Goal: Information Seeking & Learning: Compare options

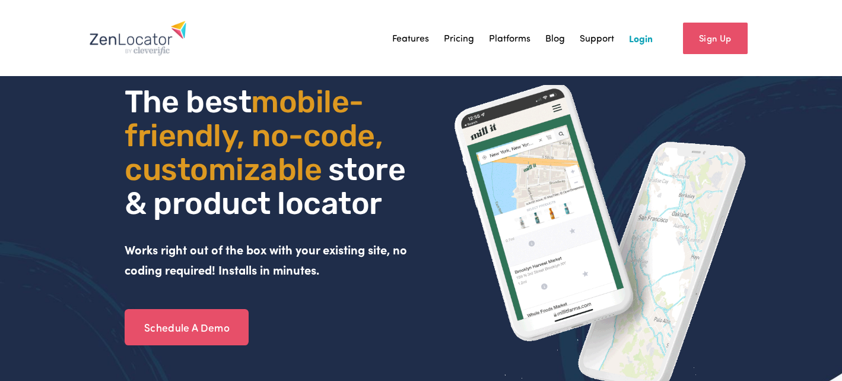
click at [413, 37] on link "Features" at bounding box center [410, 38] width 37 height 18
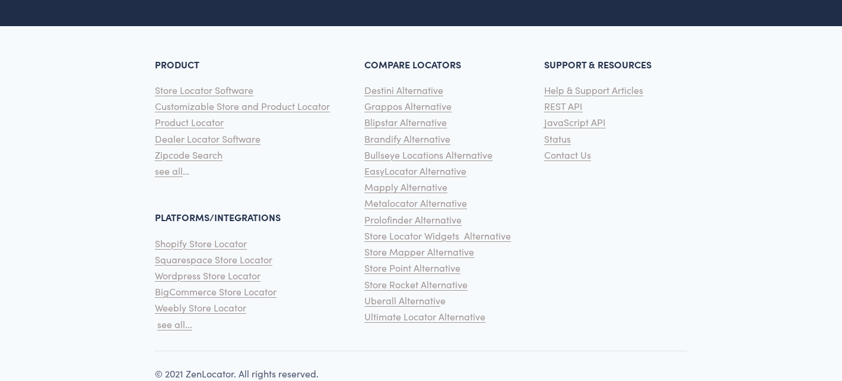
scroll to position [2682, 0]
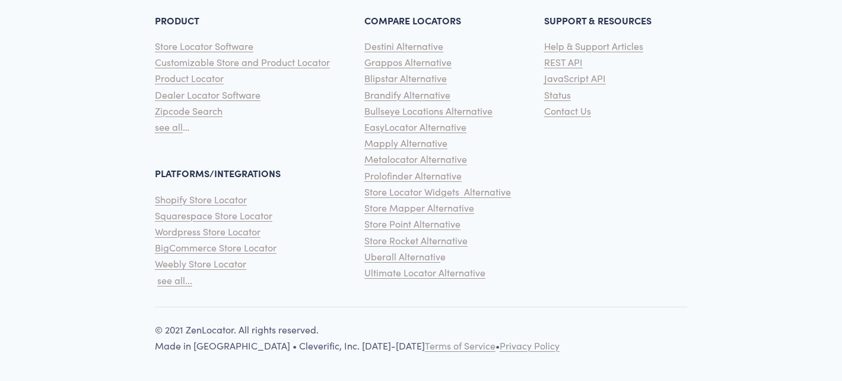
click at [392, 61] on span "Grappos Alternative" at bounding box center [407, 62] width 87 height 12
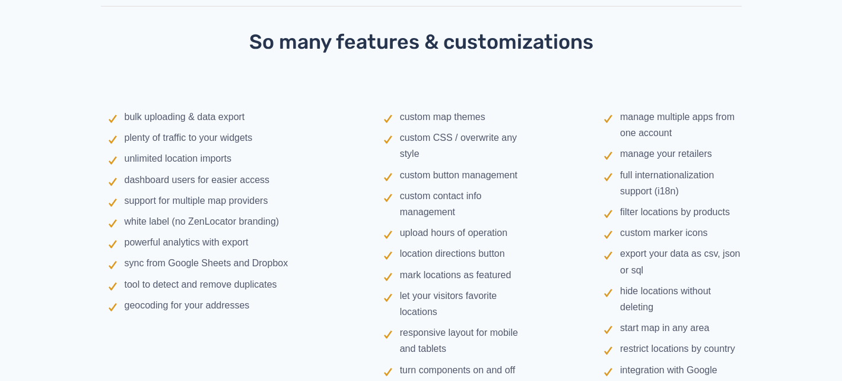
scroll to position [1127, 0]
